Goal: Information Seeking & Learning: Learn about a topic

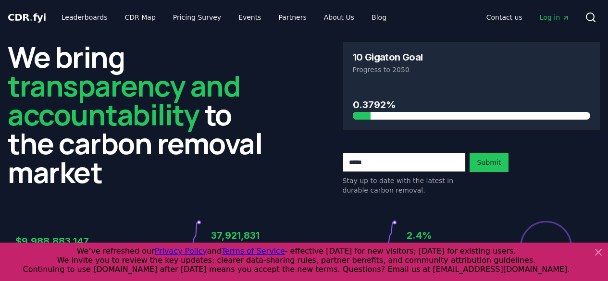
scroll to position [289, 0]
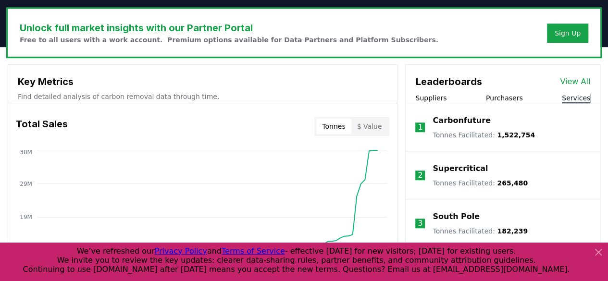
click at [575, 83] on link "View All" at bounding box center [575, 82] width 30 height 12
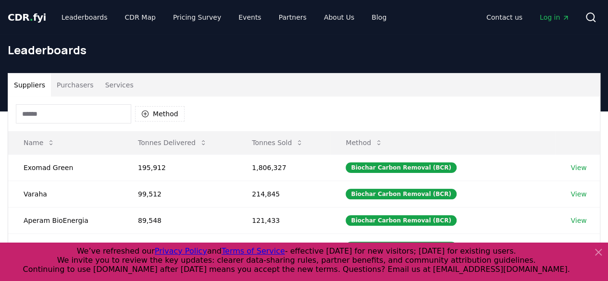
click at [115, 78] on button "Services" at bounding box center [120, 85] width 40 height 23
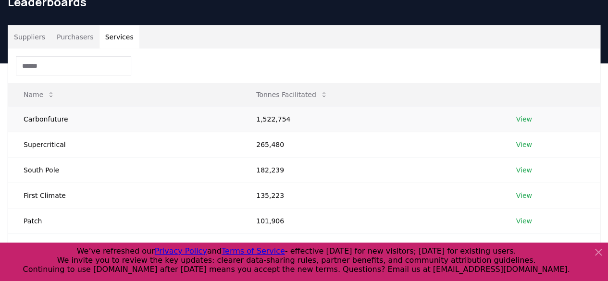
scroll to position [96, 0]
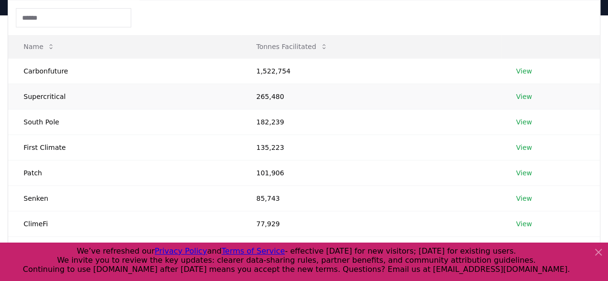
click at [519, 99] on link "View" at bounding box center [524, 97] width 16 height 10
